Goal: Information Seeking & Learning: Learn about a topic

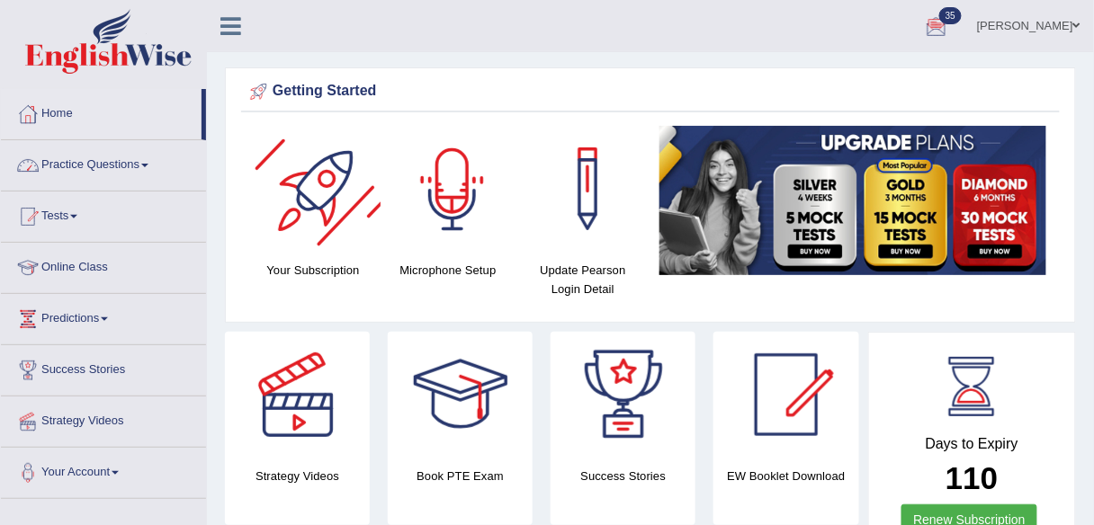
drag, startPoint x: 141, startPoint y: 162, endPoint x: 154, endPoint y: 237, distance: 75.7
click at [141, 162] on link "Practice Questions" at bounding box center [103, 162] width 205 height 45
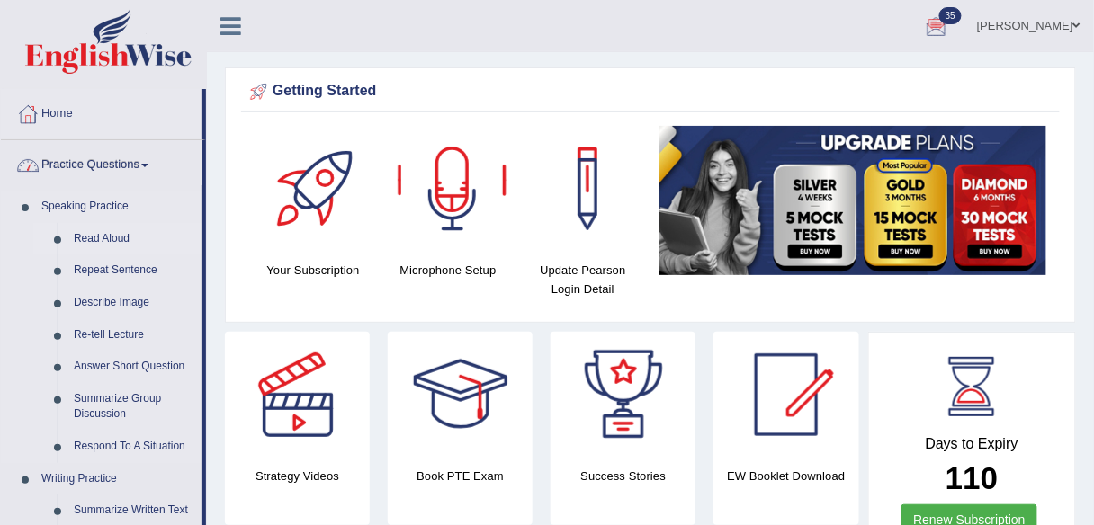
click at [120, 238] on link "Read Aloud" at bounding box center [134, 239] width 136 height 32
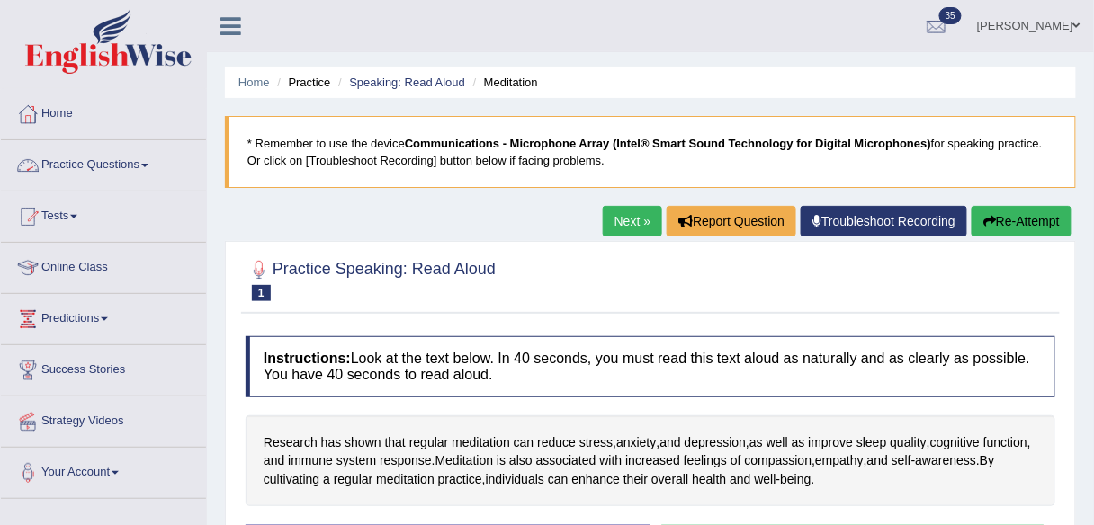
click at [145, 154] on link "Practice Questions" at bounding box center [103, 162] width 205 height 45
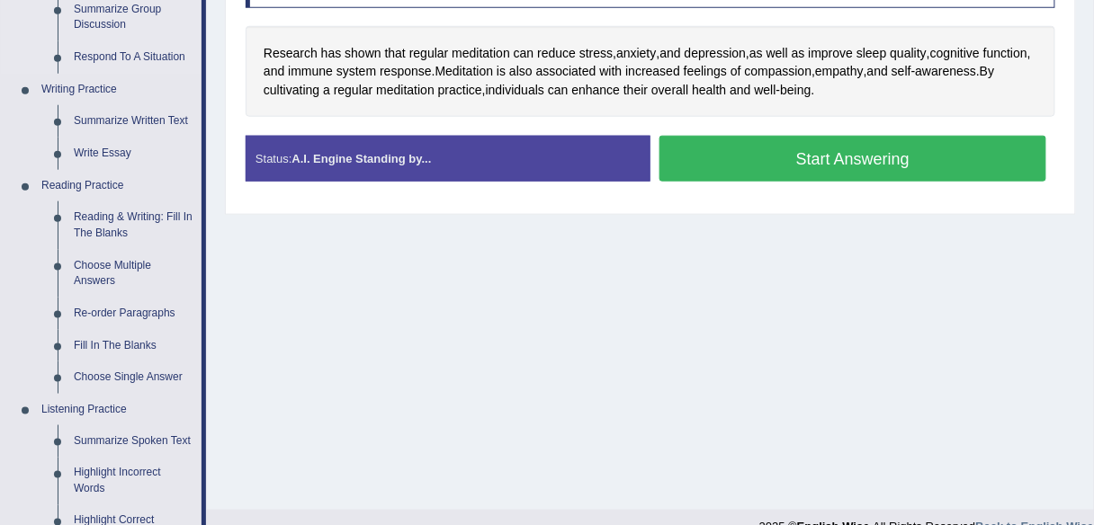
scroll to position [391, 0]
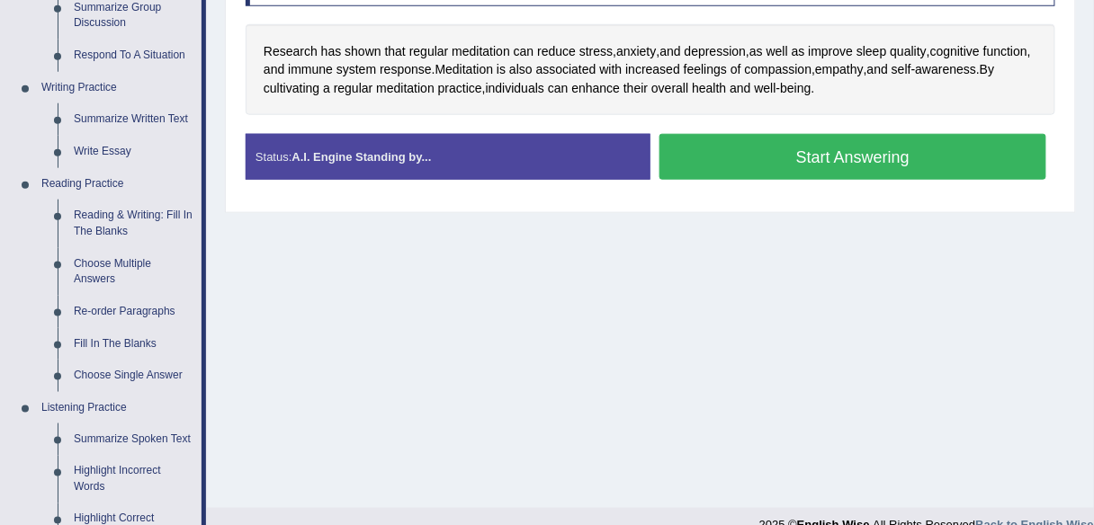
click at [985, 200] on div "Instructions: Look at the text below. In 40 seconds, you must read this text al…" at bounding box center [650, 69] width 819 height 267
click at [1028, 39] on div "Research has shown that regular meditation can reduce stress , anxiety , and de…" at bounding box center [651, 70] width 810 height 92
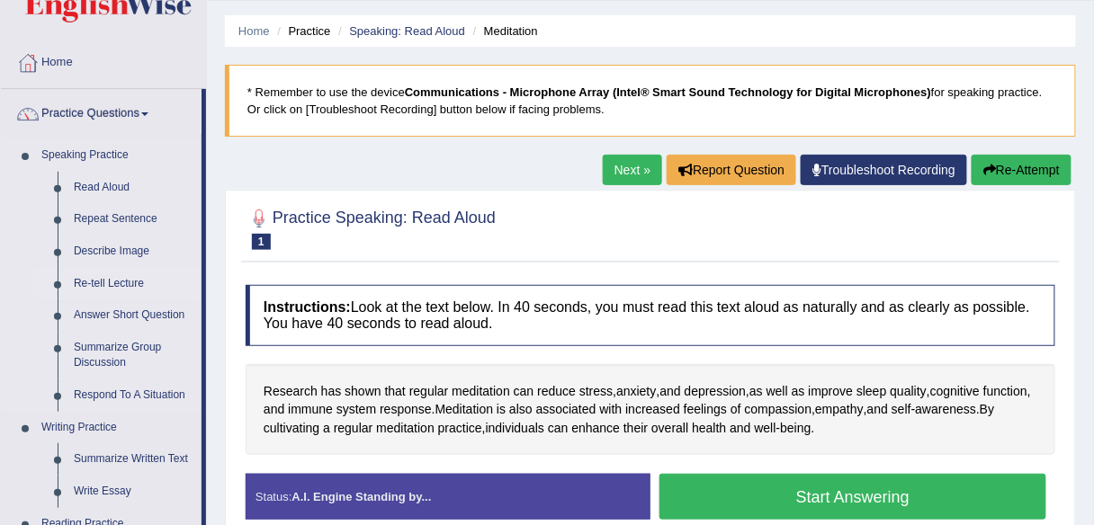
scroll to position [50, 0]
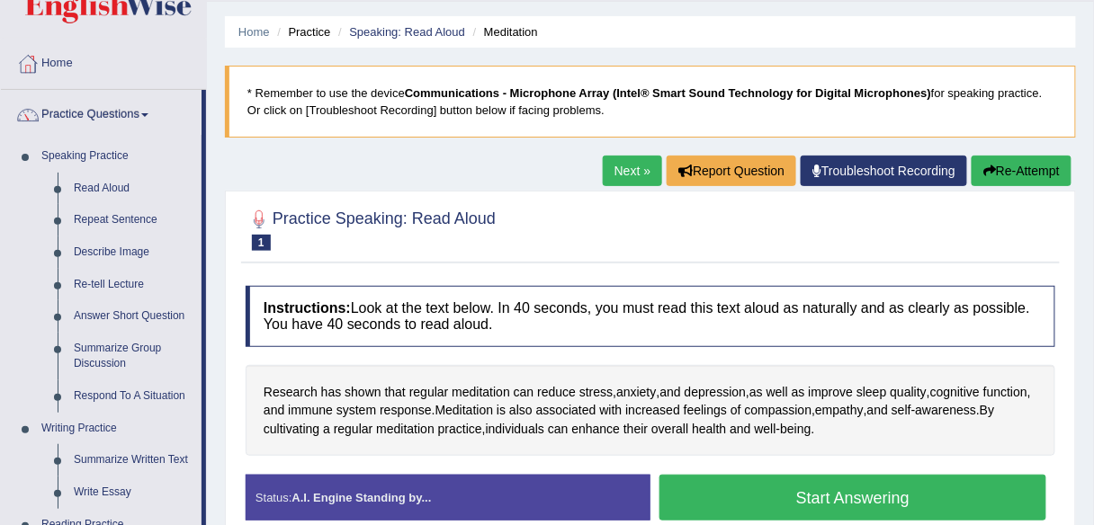
drag, startPoint x: 109, startPoint y: 248, endPoint x: 220, endPoint y: 264, distance: 111.7
click at [110, 248] on link "Describe Image" at bounding box center [134, 253] width 136 height 32
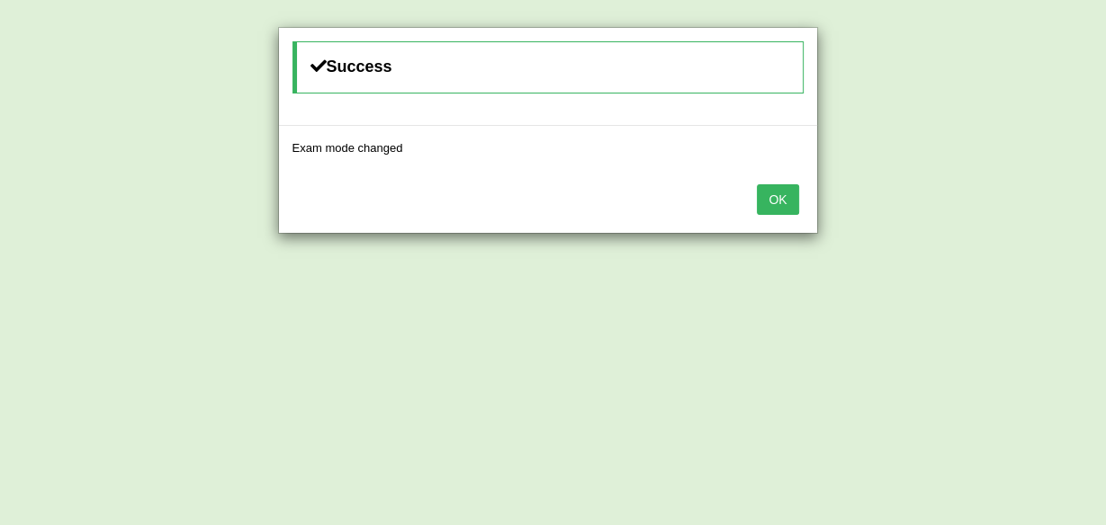
click at [777, 203] on button "OK" at bounding box center [777, 199] width 41 height 31
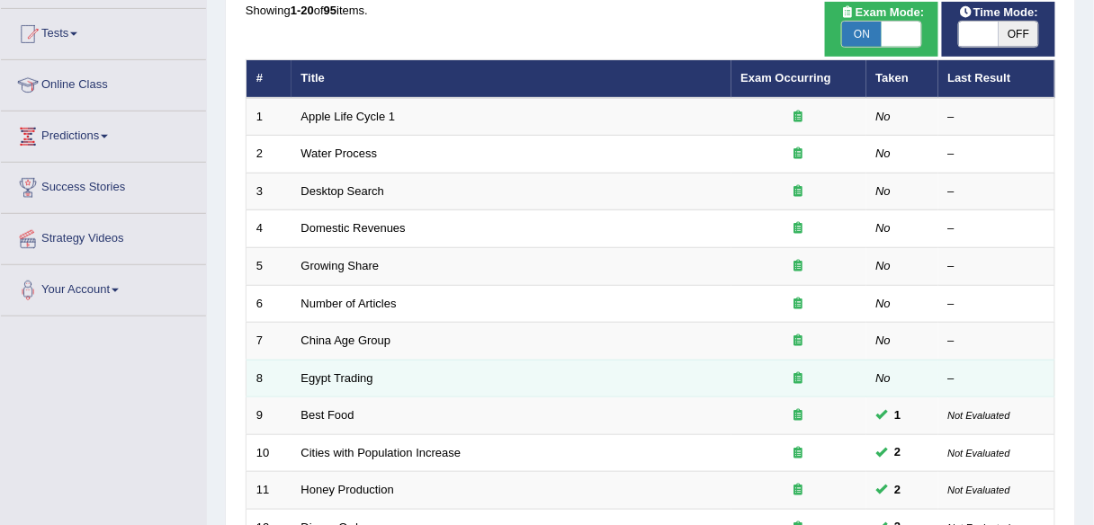
scroll to position [288, 0]
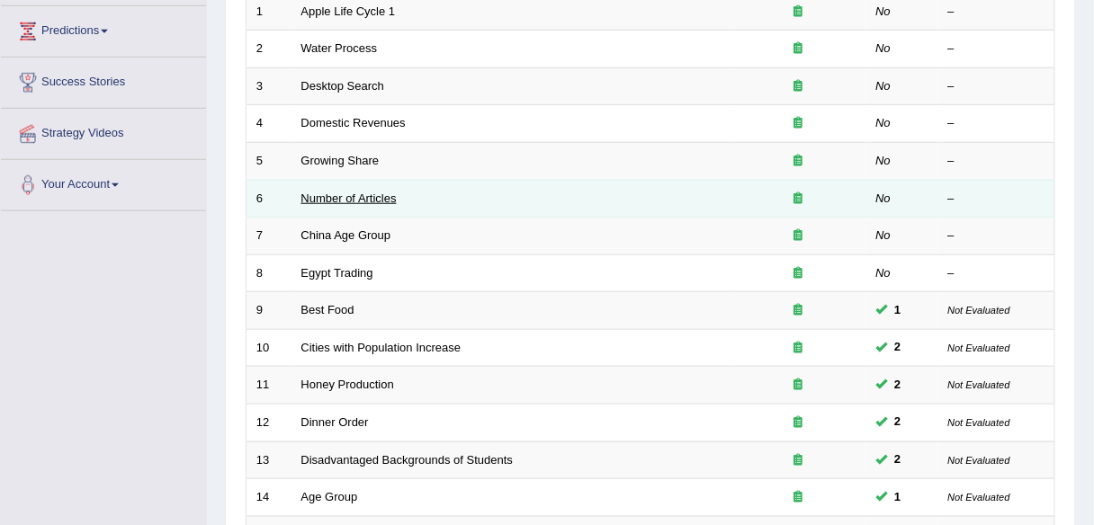
click at [353, 192] on link "Number of Articles" at bounding box center [348, 198] width 95 height 13
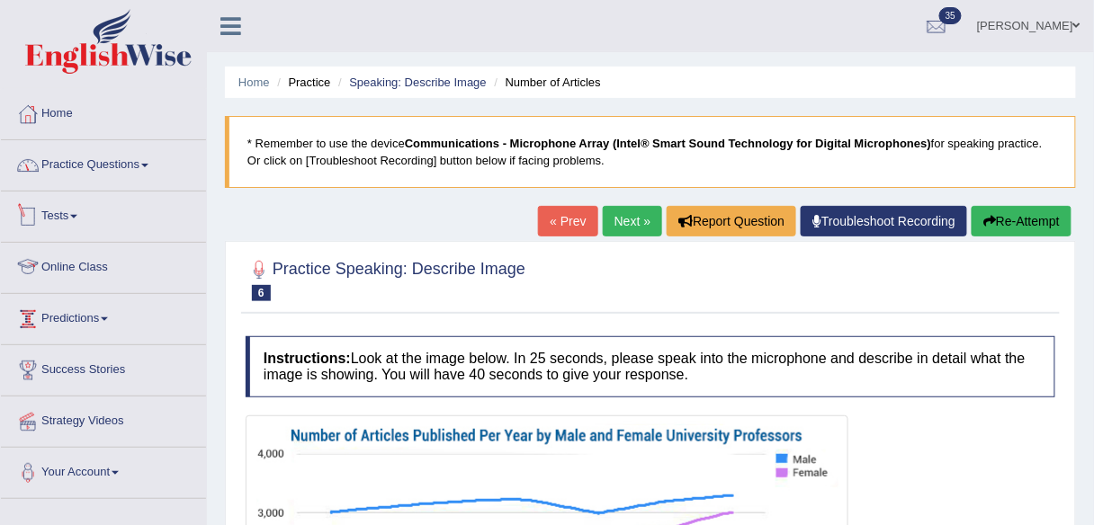
click at [133, 167] on link "Practice Questions" at bounding box center [103, 162] width 205 height 45
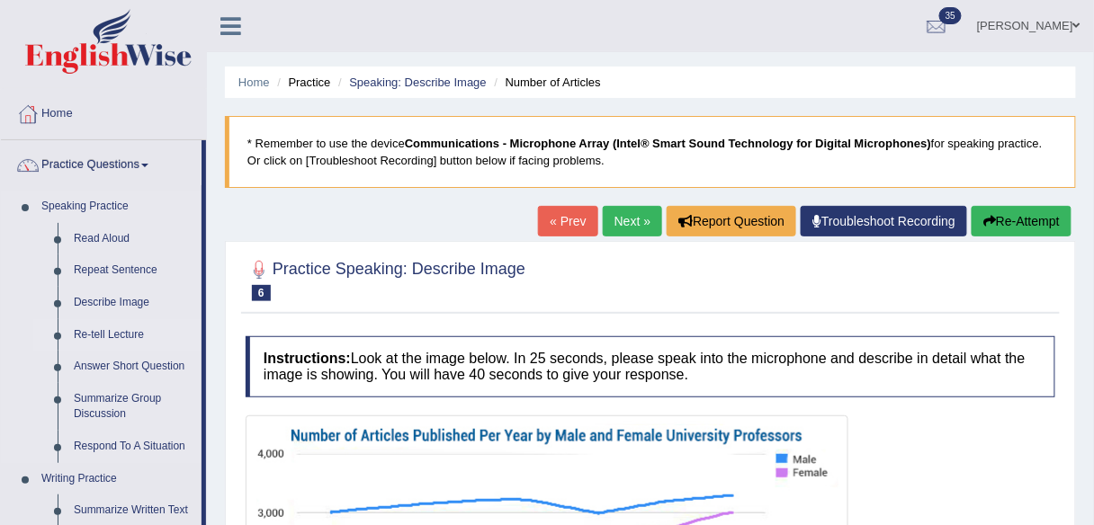
click at [124, 336] on link "Re-tell Lecture" at bounding box center [134, 335] width 136 height 32
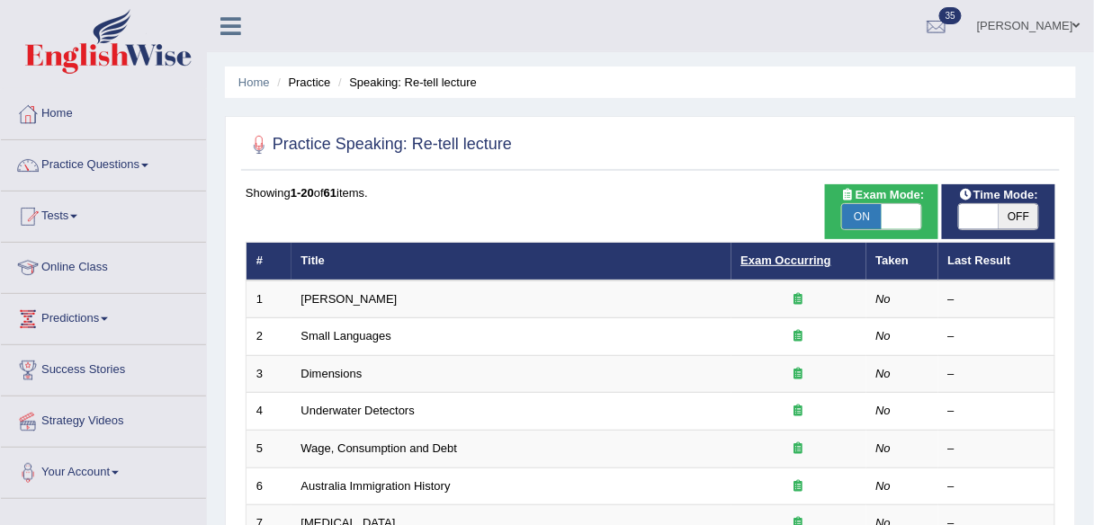
click at [772, 262] on link "Exam Occurring" at bounding box center [786, 260] width 90 height 13
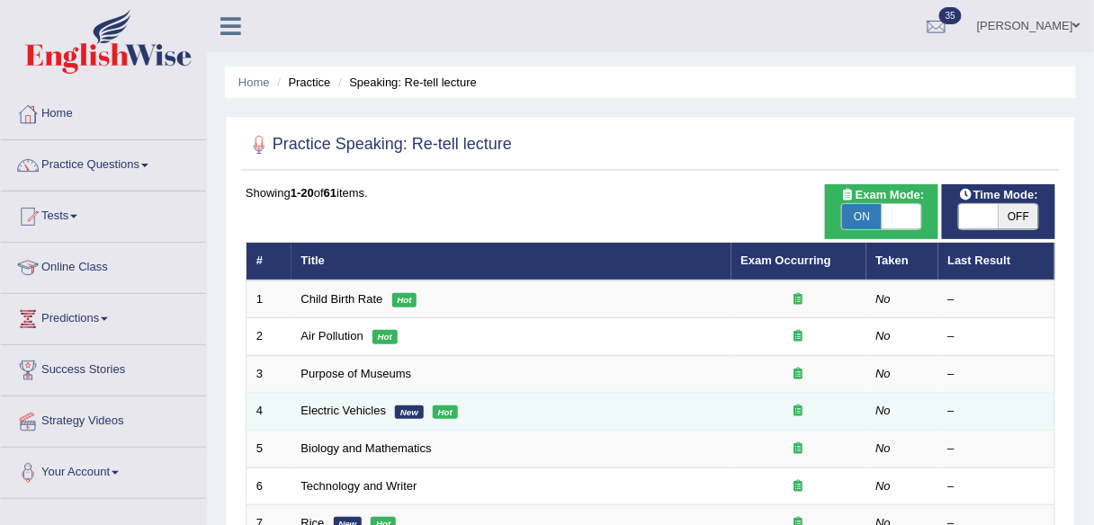
scroll to position [72, 0]
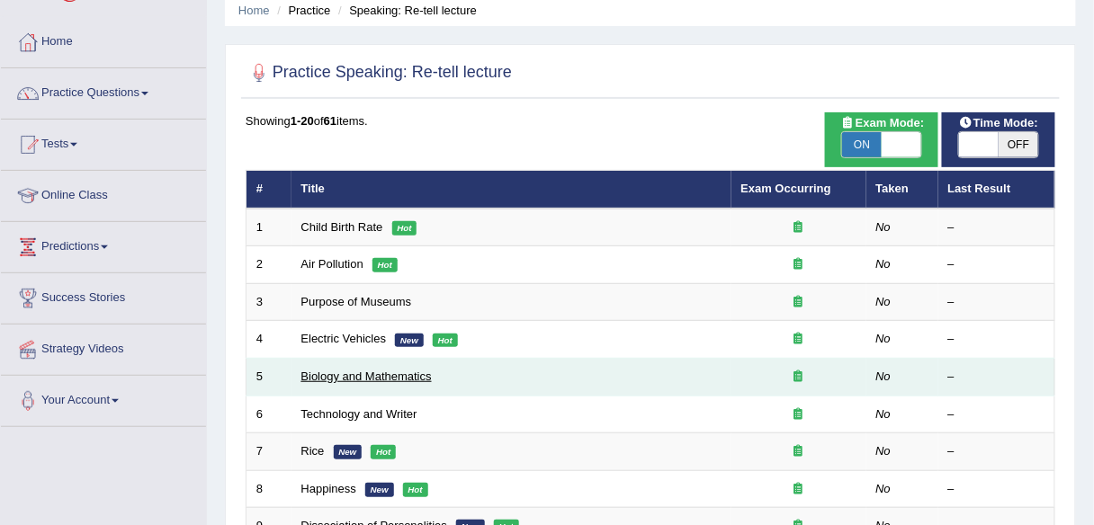
click at [425, 372] on link "Biology and Mathematics" at bounding box center [366, 376] width 130 height 13
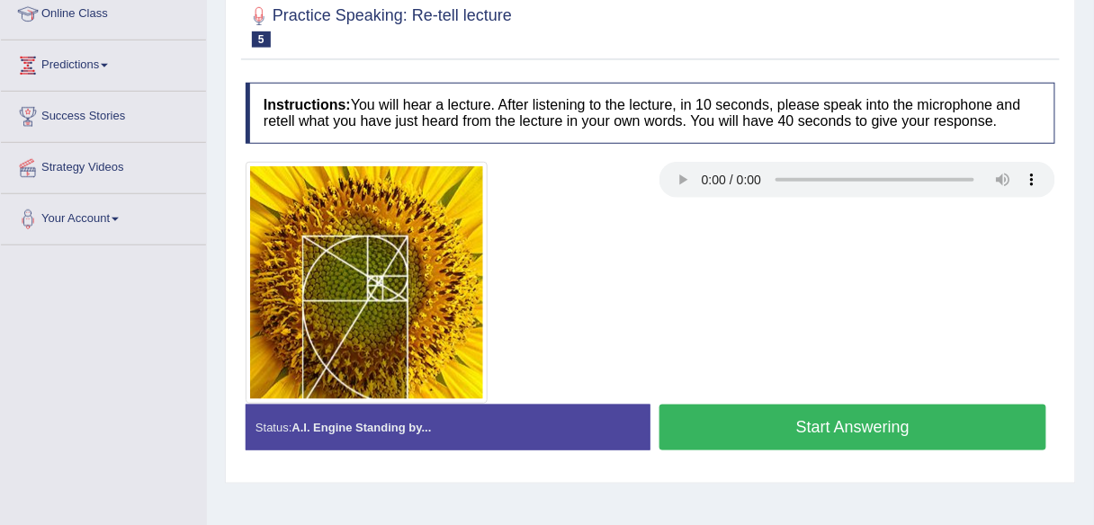
scroll to position [288, 0]
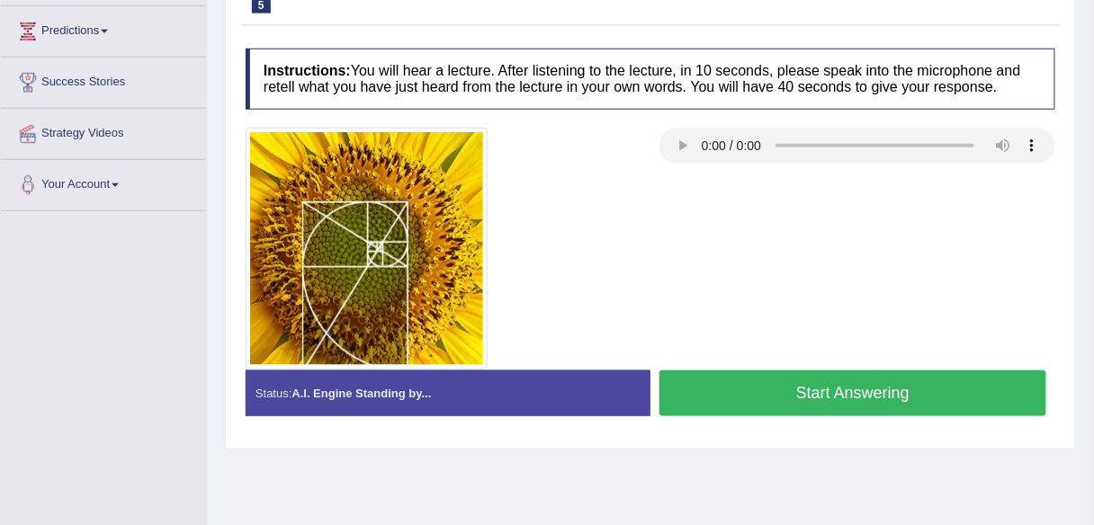
click at [697, 233] on div at bounding box center [651, 249] width 828 height 242
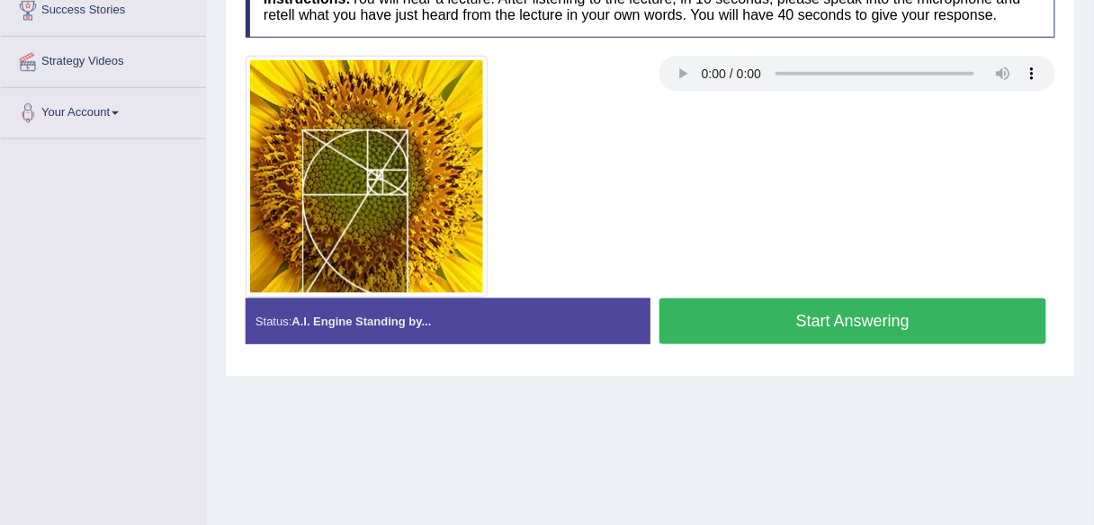
scroll to position [419, 0]
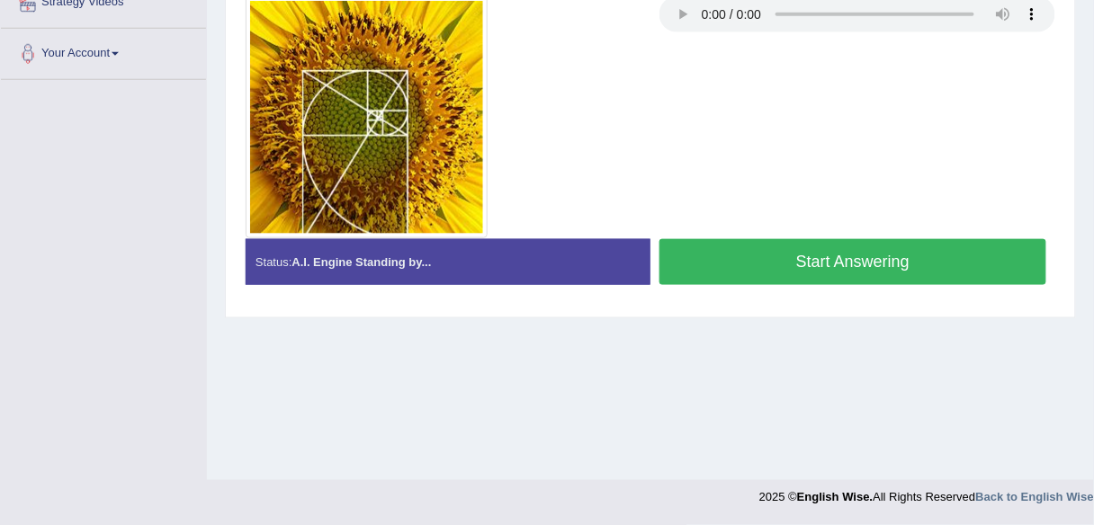
click at [782, 274] on button "Start Answering" at bounding box center [852, 262] width 387 height 46
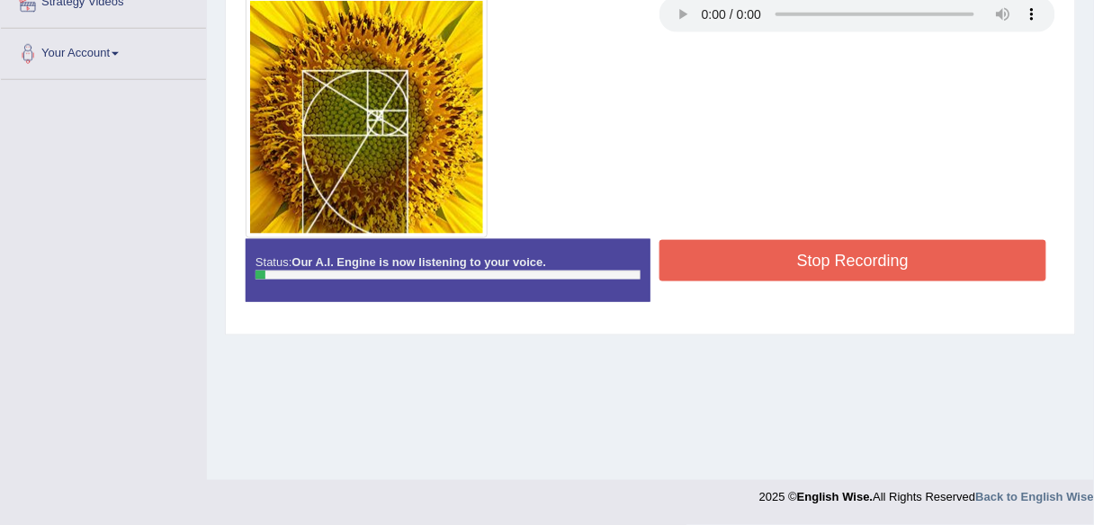
click at [756, 261] on button "Stop Recording" at bounding box center [852, 260] width 387 height 41
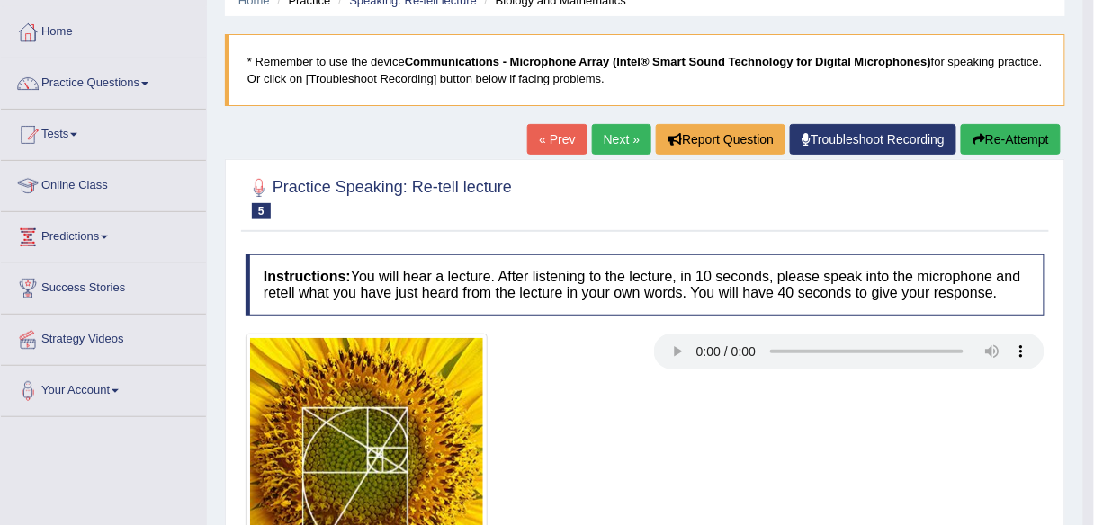
scroll to position [59, 0]
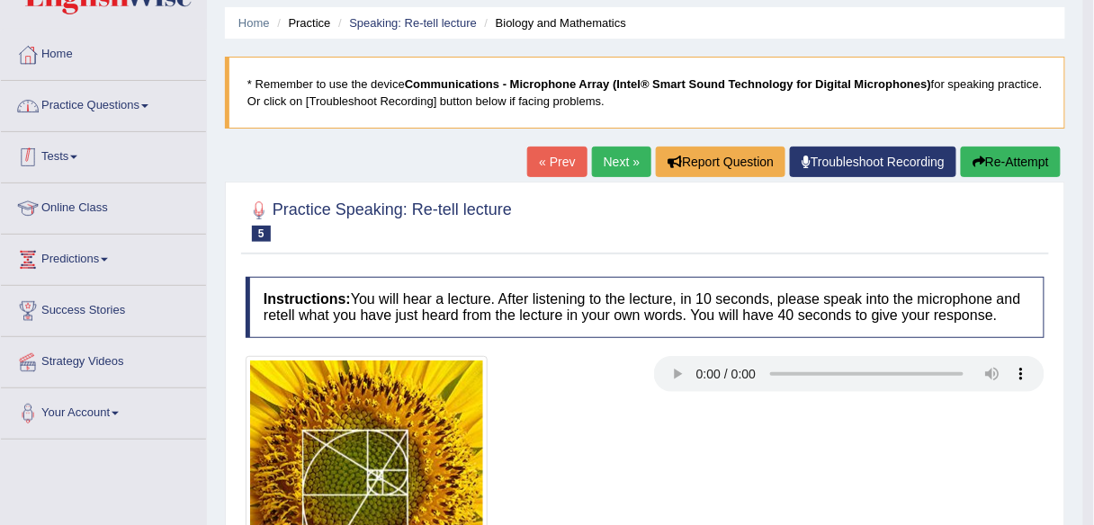
drag, startPoint x: 170, startPoint y: 105, endPoint x: 167, endPoint y: 119, distance: 13.8
click at [170, 105] on link "Practice Questions" at bounding box center [103, 103] width 205 height 45
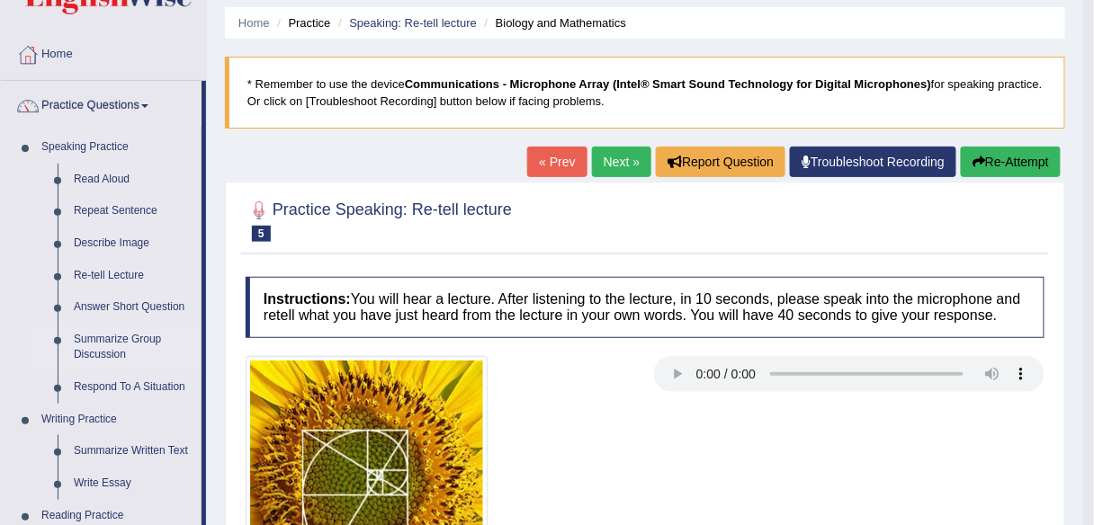
click at [112, 349] on link "Summarize Group Discussion" at bounding box center [134, 348] width 136 height 48
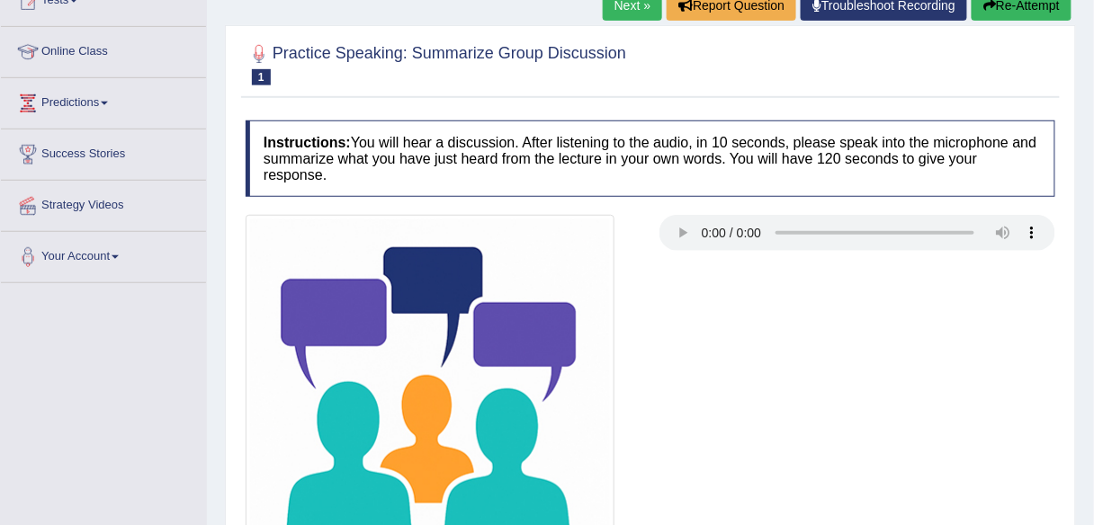
scroll to position [216, 0]
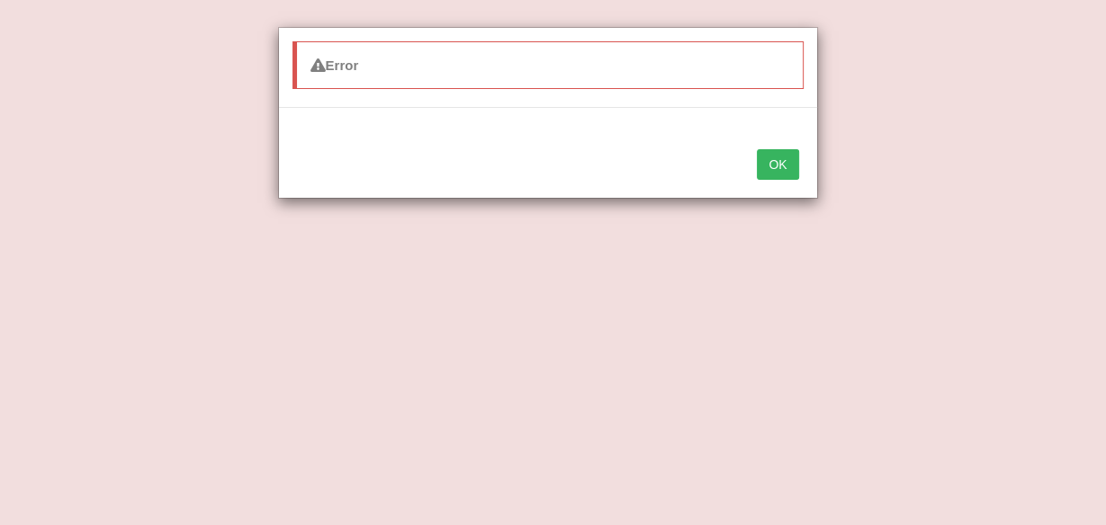
click at [787, 158] on button "OK" at bounding box center [777, 164] width 41 height 31
click at [771, 168] on button "OK" at bounding box center [777, 164] width 41 height 31
click at [776, 172] on button "OK" at bounding box center [777, 164] width 41 height 31
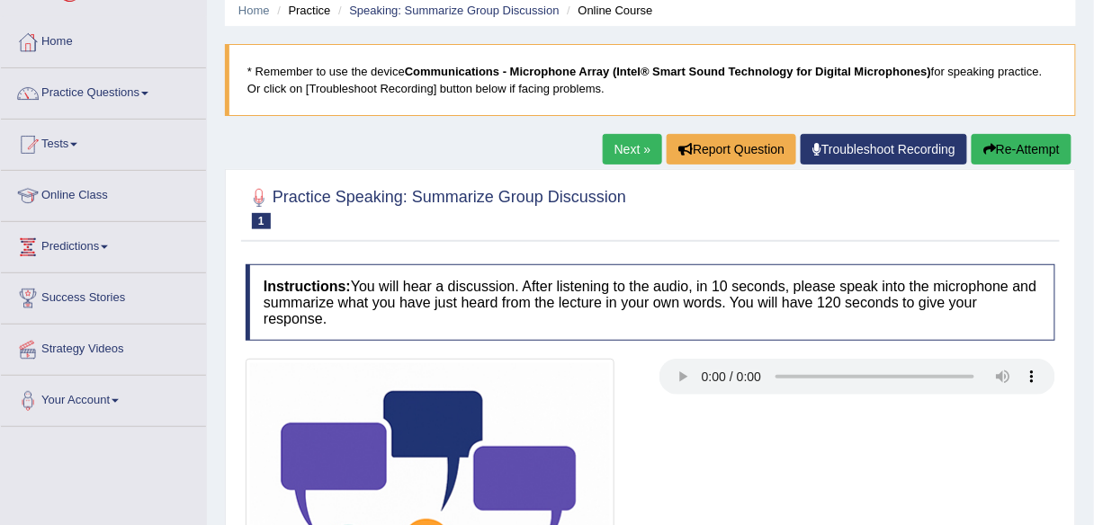
scroll to position [0, 0]
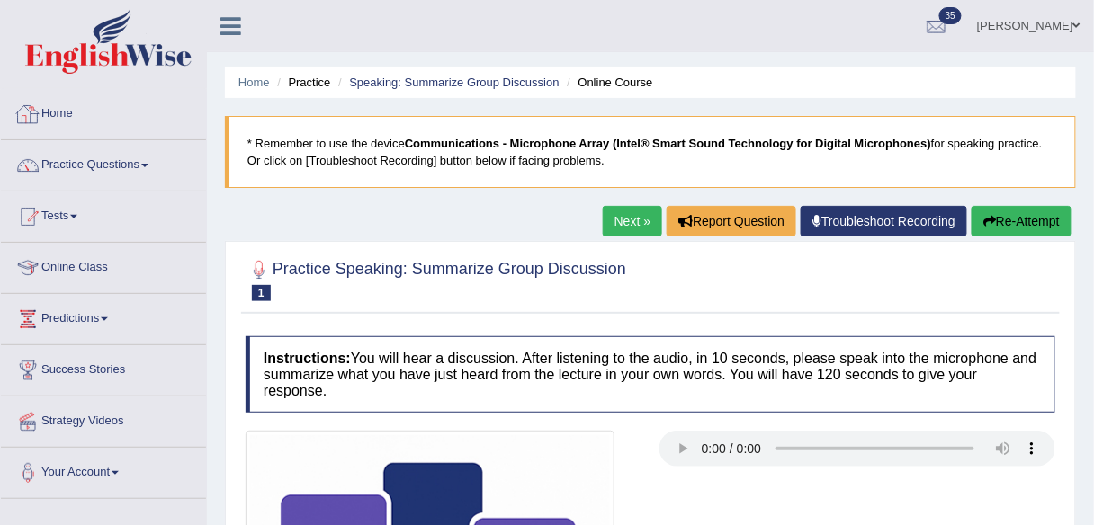
click at [113, 122] on link "Home" at bounding box center [103, 111] width 205 height 45
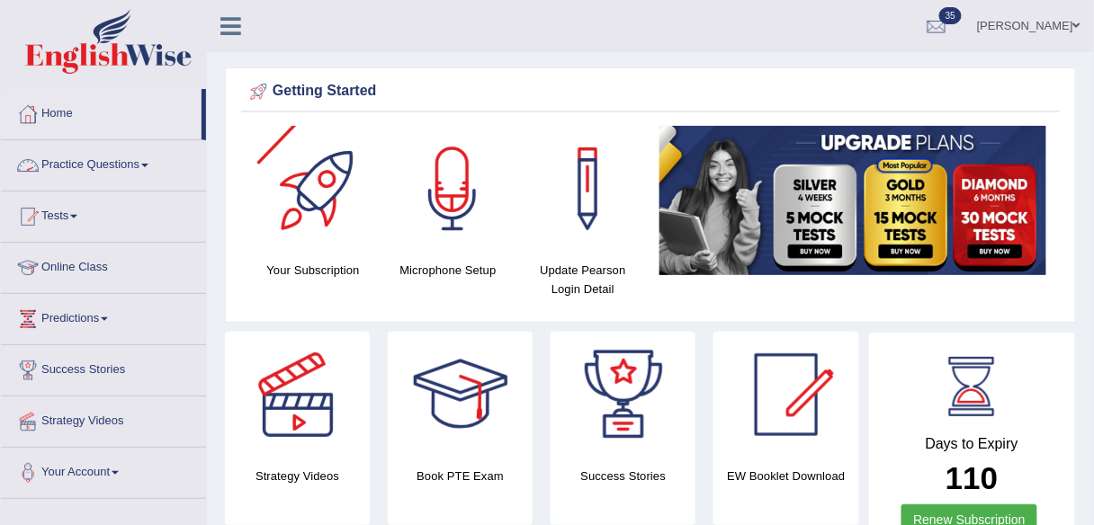
click at [95, 175] on link "Practice Questions" at bounding box center [103, 162] width 205 height 45
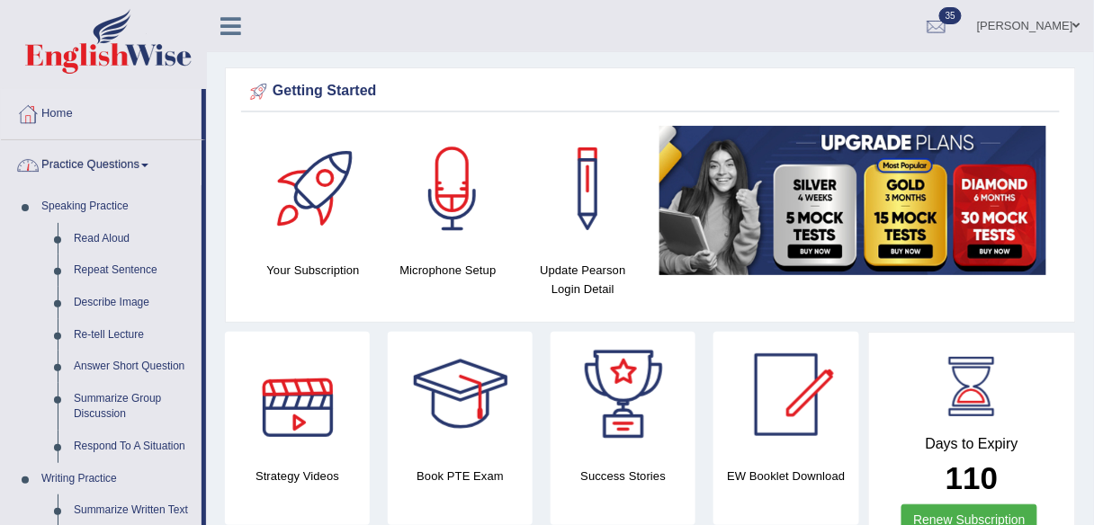
drag, startPoint x: 106, startPoint y: 171, endPoint x: 113, endPoint y: 181, distance: 12.2
click at [107, 171] on link "Practice Questions" at bounding box center [101, 162] width 201 height 45
